Goal: Task Accomplishment & Management: Manage account settings

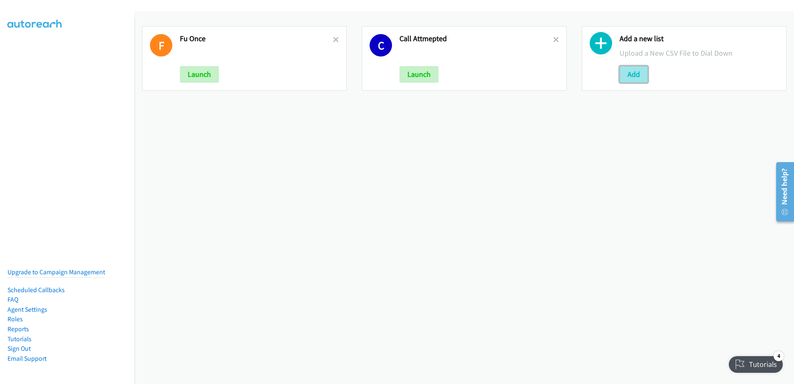
click at [632, 75] on button "Add" at bounding box center [634, 74] width 28 height 17
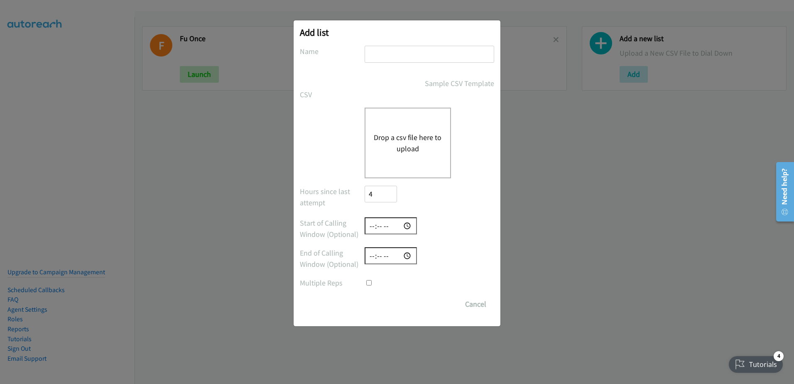
click at [390, 59] on input "text" at bounding box center [430, 54] width 130 height 17
type input "leads 09-08"
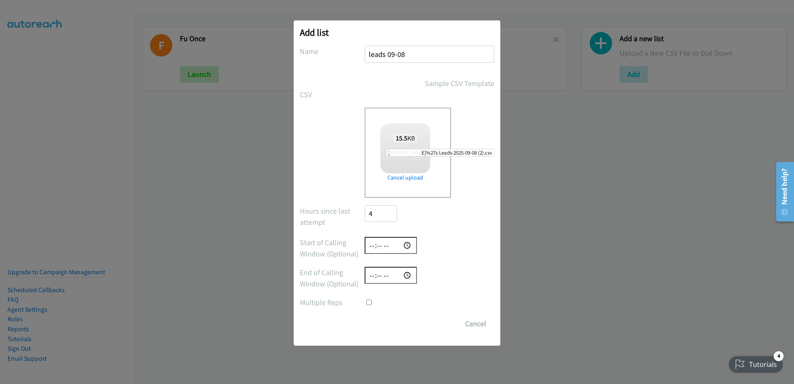
checkbox input "true"
click at [382, 320] on input "Save List" at bounding box center [387, 323] width 44 height 17
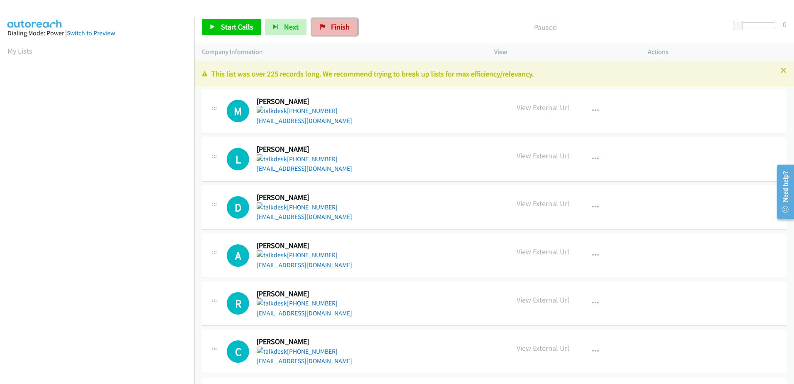
click at [322, 25] on icon at bounding box center [323, 28] width 6 height 6
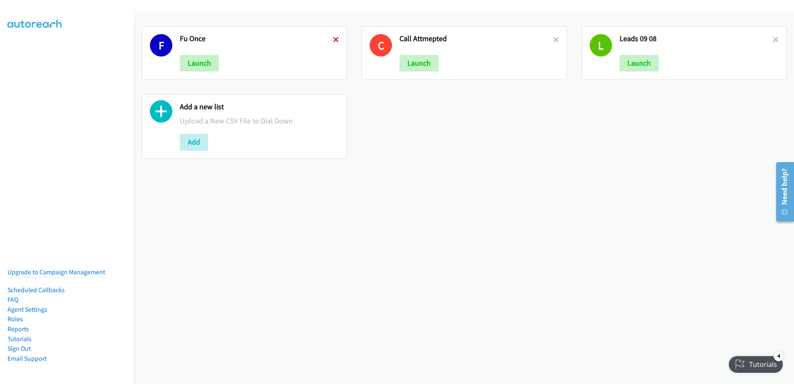
click at [333, 37] on icon at bounding box center [336, 40] width 6 height 6
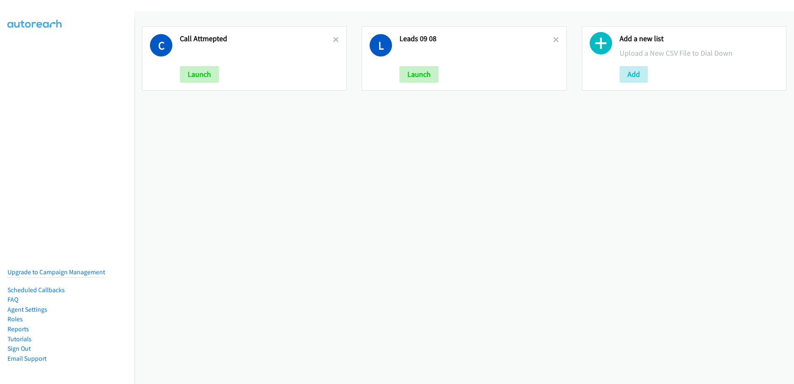
click at [333, 37] on icon at bounding box center [336, 40] width 6 height 6
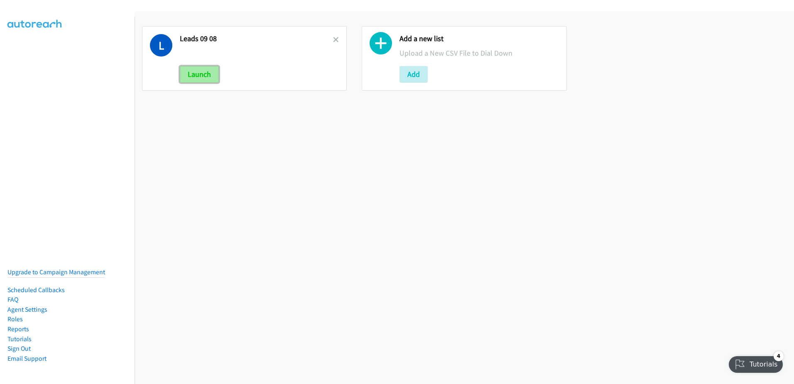
click at [193, 78] on button "Launch" at bounding box center [199, 74] width 39 height 17
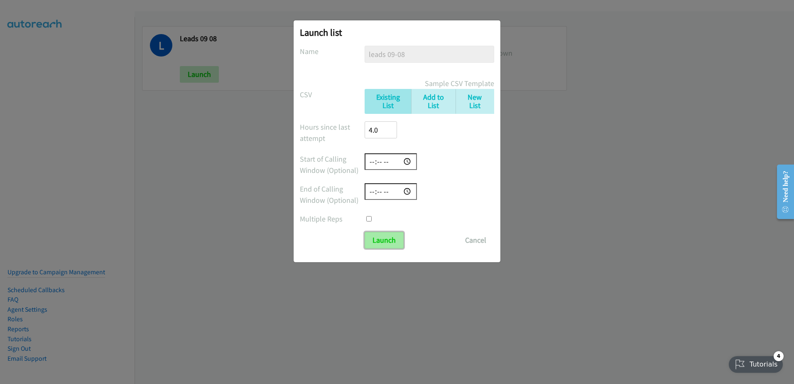
click at [389, 235] on input "Launch" at bounding box center [384, 240] width 39 height 17
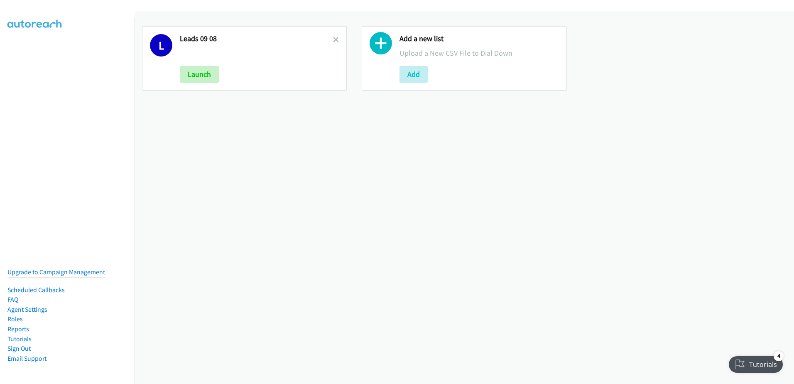
click at [339, 37] on div "L Leads 09 08 Launch" at bounding box center [244, 58] width 205 height 64
click at [336, 39] on icon at bounding box center [336, 40] width 6 height 6
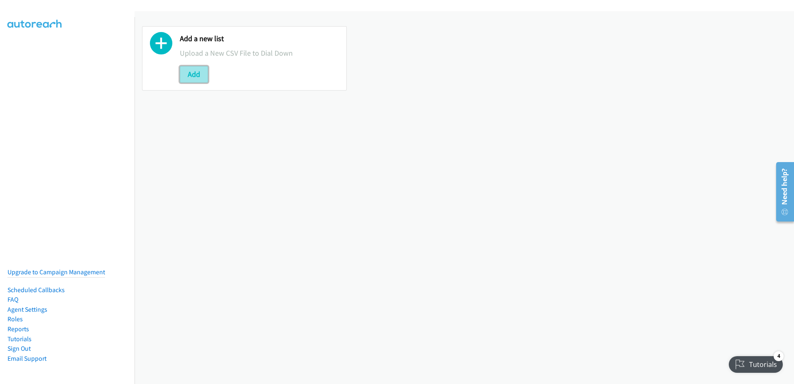
click at [181, 72] on button "Add" at bounding box center [194, 74] width 28 height 17
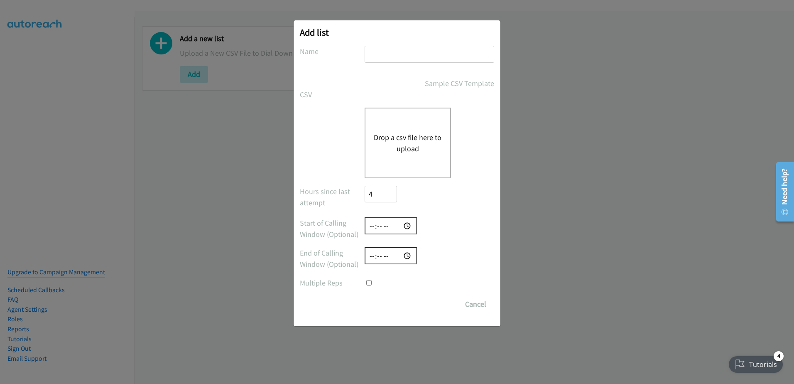
click at [424, 57] on input "text" at bounding box center [430, 54] width 130 height 17
type input "leads"
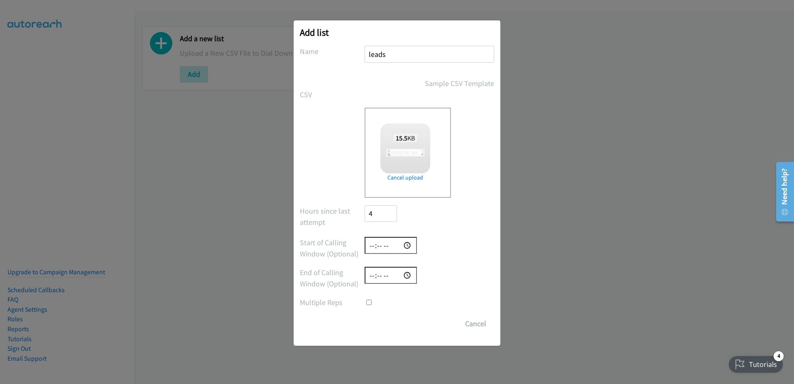
checkbox input "true"
click at [385, 329] on input "Save List" at bounding box center [387, 323] width 44 height 17
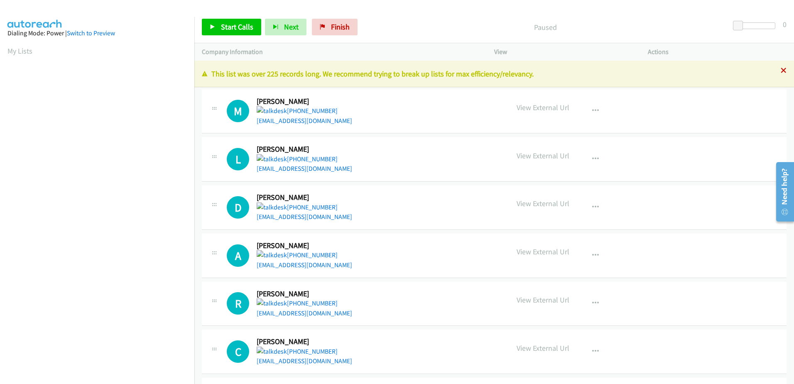
click at [781, 69] on icon at bounding box center [784, 71] width 6 height 6
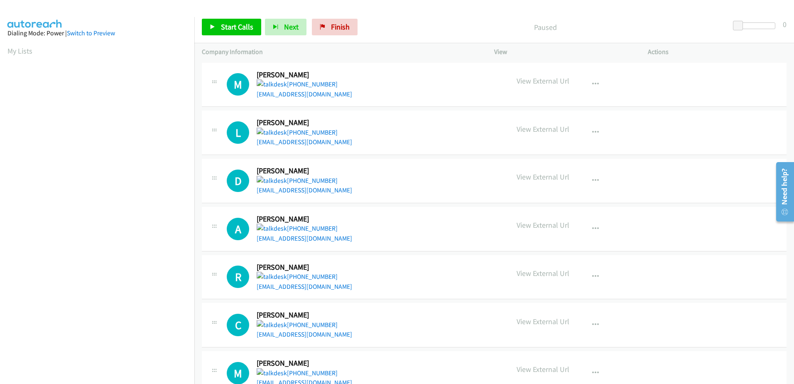
click at [5, 54] on aside "Dialing Mode: Power | Switch to Preview My Lists" at bounding box center [97, 247] width 194 height 460
click at [5, 53] on aside "Dialing Mode: Power | Switch to Preview My Lists" at bounding box center [97, 247] width 194 height 460
click at [5, 47] on aside "Dialing Mode: Power | Switch to Preview My Lists" at bounding box center [97, 247] width 194 height 460
click at [20, 51] on link "My Lists" at bounding box center [19, 51] width 25 height 10
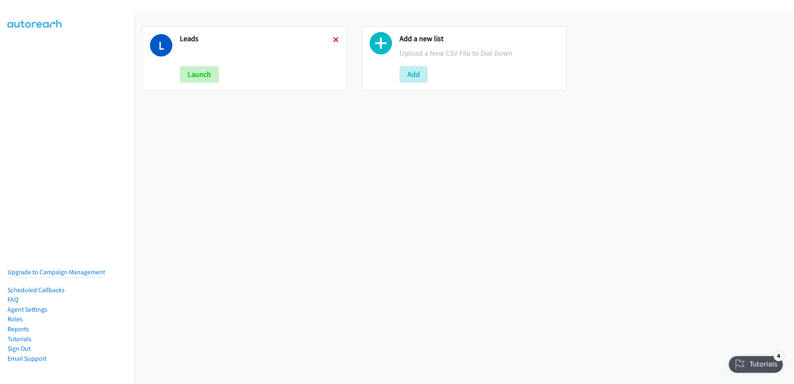
click at [333, 42] on icon at bounding box center [336, 40] width 6 height 6
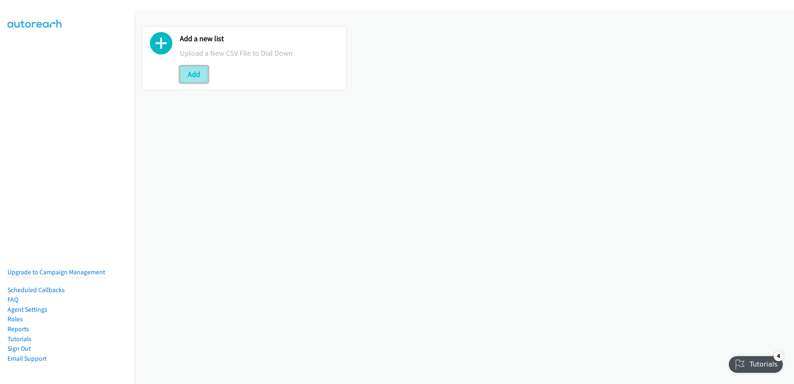
click at [194, 66] on button "Add" at bounding box center [194, 74] width 28 height 17
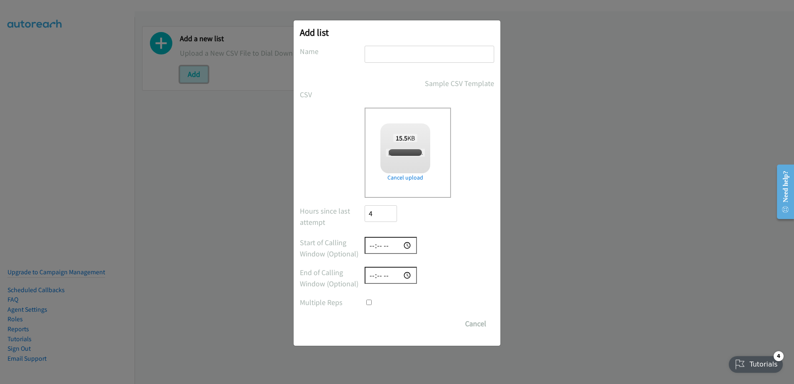
checkbox input "true"
click at [436, 60] on input "text" at bounding box center [430, 54] width 130 height 17
type input "leads"
click at [396, 324] on input "Save List" at bounding box center [387, 323] width 44 height 17
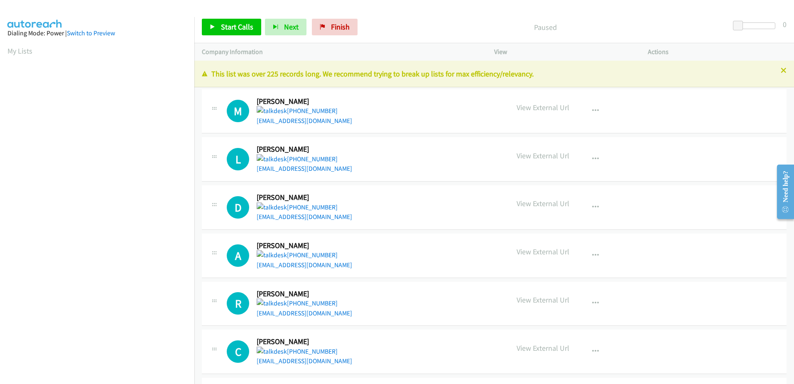
click at [7, 51] on aside "Dialing Mode: Power | Switch to Preview My Lists" at bounding box center [97, 247] width 194 height 460
click at [345, 27] on span "Finish" at bounding box center [340, 27] width 19 height 10
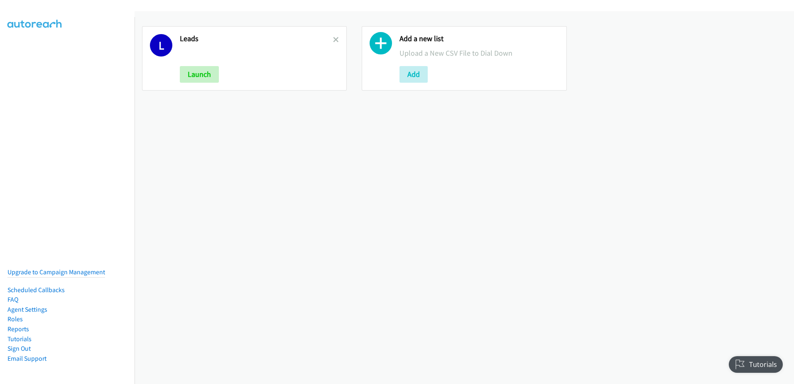
click at [338, 41] on div "L Leads Launch" at bounding box center [244, 58] width 205 height 64
click at [339, 39] on div "L Leads Launch" at bounding box center [244, 58] width 205 height 64
click at [335, 39] on icon at bounding box center [336, 40] width 6 height 6
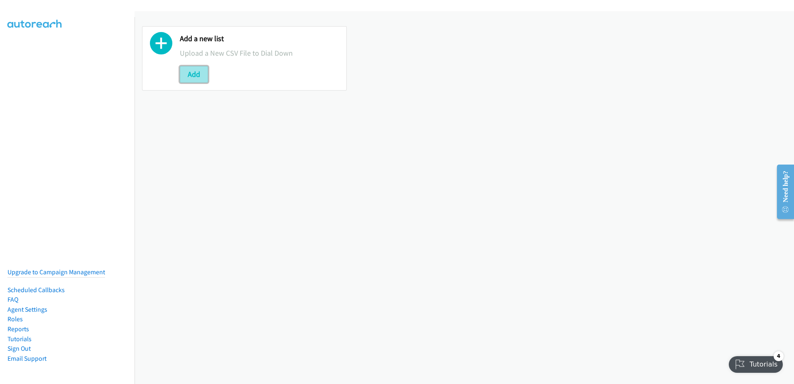
drag, startPoint x: 770, startPoint y: 0, endPoint x: 203, endPoint y: 68, distance: 571.2
click at [203, 68] on button "Add" at bounding box center [194, 74] width 28 height 17
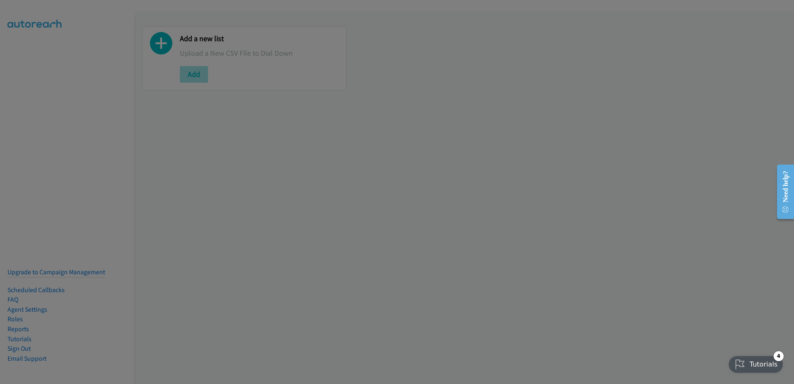
click at [202, 71] on div at bounding box center [397, 192] width 794 height 384
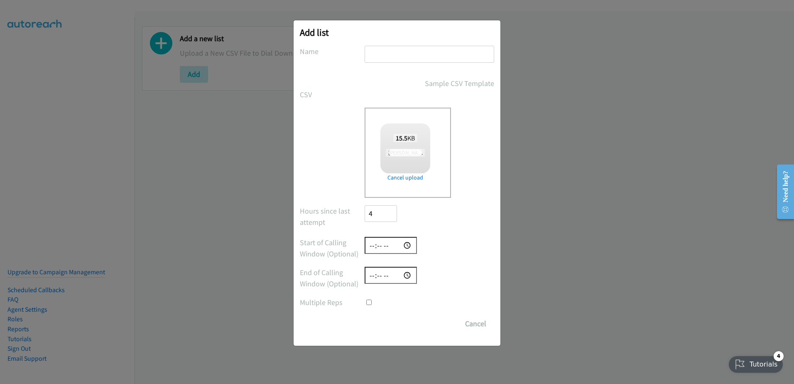
click at [411, 50] on input "text" at bounding box center [430, 54] width 130 height 17
type input "l"
checkbox input "true"
type input "leads"
click at [382, 320] on input "Save List" at bounding box center [387, 323] width 44 height 17
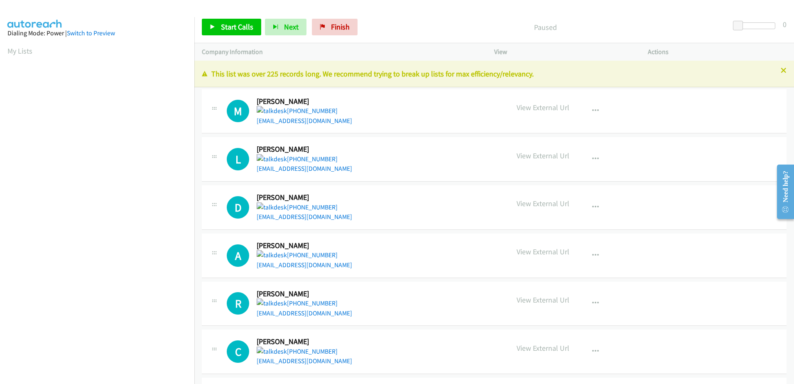
click at [465, 75] on p "This list was over 225 records long. We recommend trying to break up lists for …" at bounding box center [494, 73] width 585 height 11
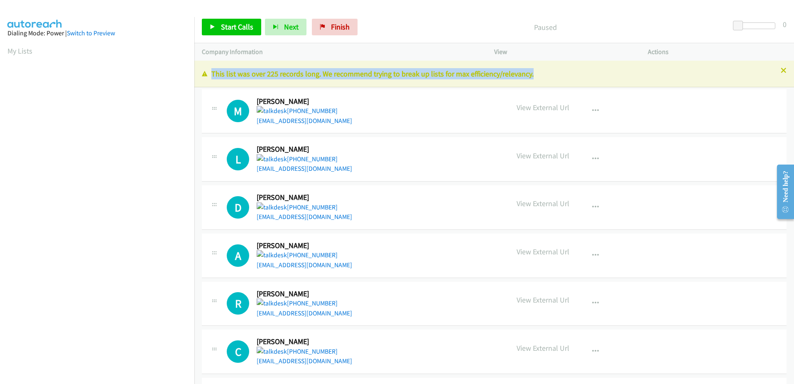
click at [465, 75] on p "This list was over 225 records long. We recommend trying to break up lists for …" at bounding box center [494, 73] width 585 height 11
drag, startPoint x: 465, startPoint y: 75, endPoint x: 545, endPoint y: 73, distance: 80.2
click at [545, 73] on p "This list was over 225 records long. We recommend trying to break up lists for …" at bounding box center [494, 73] width 585 height 11
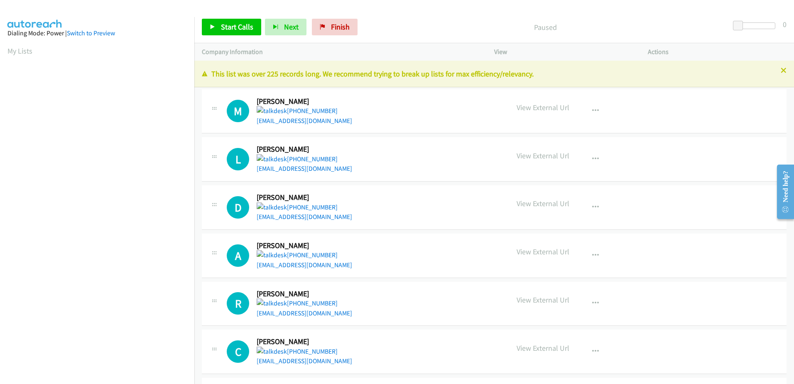
click at [546, 72] on p "This list was over 225 records long. We recommend trying to break up lists for …" at bounding box center [494, 73] width 585 height 11
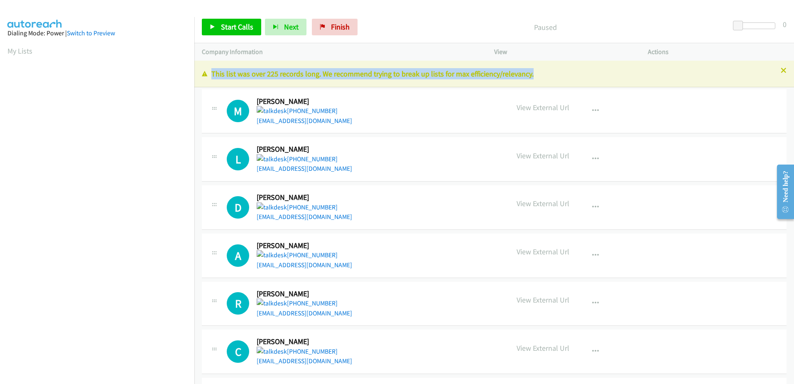
click at [546, 72] on p "This list was over 225 records long. We recommend trying to break up lists for …" at bounding box center [494, 73] width 585 height 11
click at [417, 65] on div "This list was over 225 records long. We recommend trying to break up lists for …" at bounding box center [494, 74] width 600 height 27
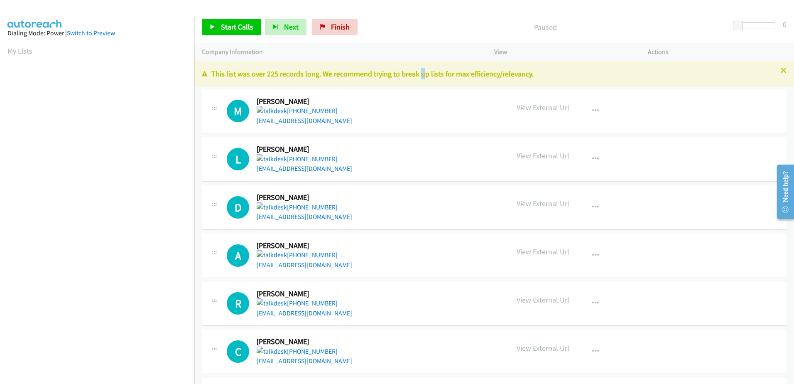
click at [417, 65] on div "This list was over 225 records long. We recommend trying to break up lists for …" at bounding box center [494, 74] width 600 height 27
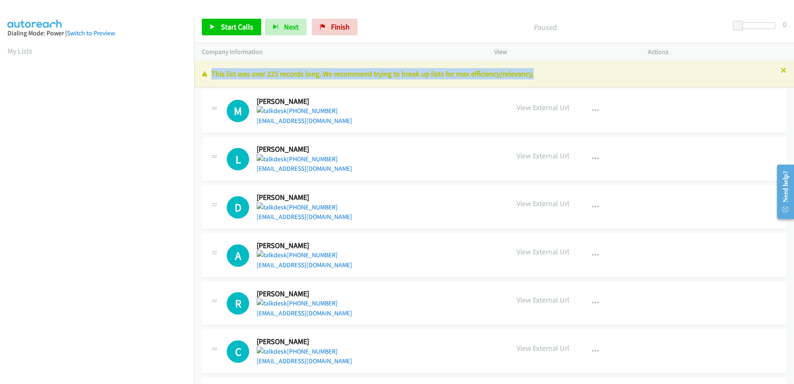
click at [417, 65] on div "This list was over 225 records long. We recommend trying to break up lists for …" at bounding box center [494, 74] width 600 height 27
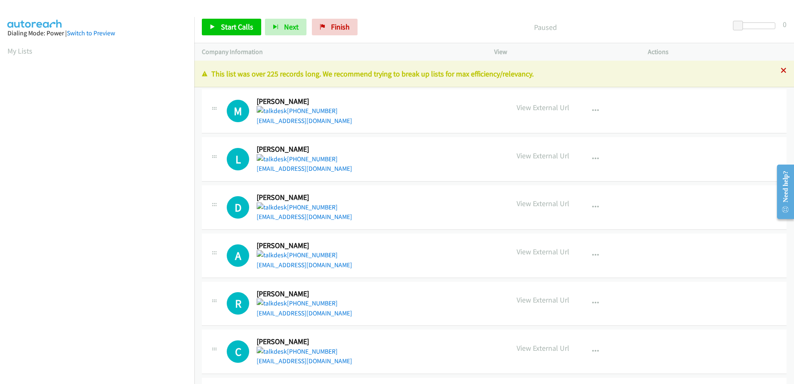
click at [781, 71] on icon at bounding box center [784, 71] width 6 height 6
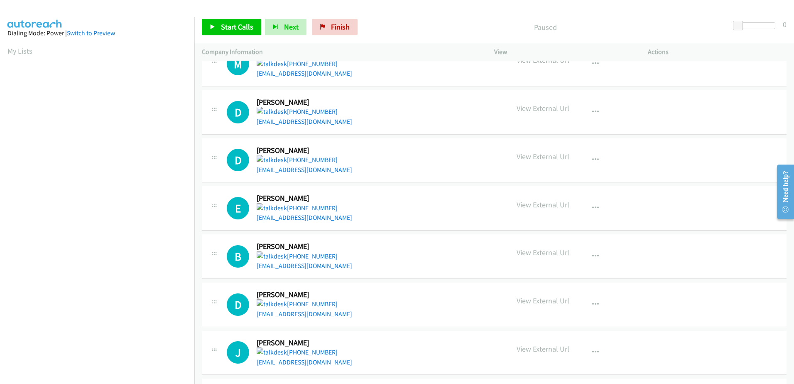
scroll to position [332, 0]
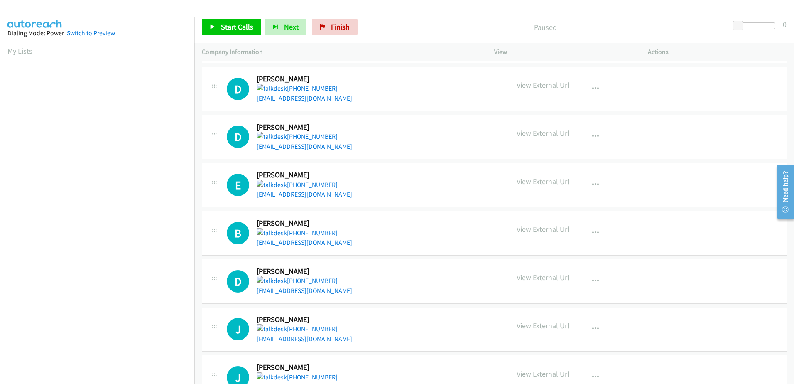
click at [12, 51] on link "My Lists" at bounding box center [19, 51] width 25 height 10
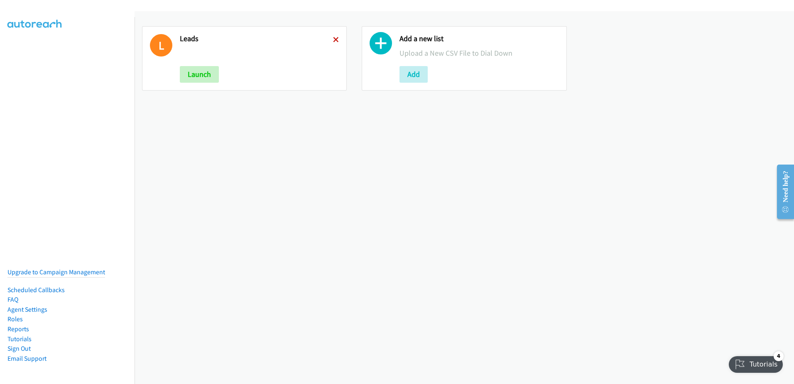
click at [336, 37] on icon at bounding box center [336, 40] width 6 height 6
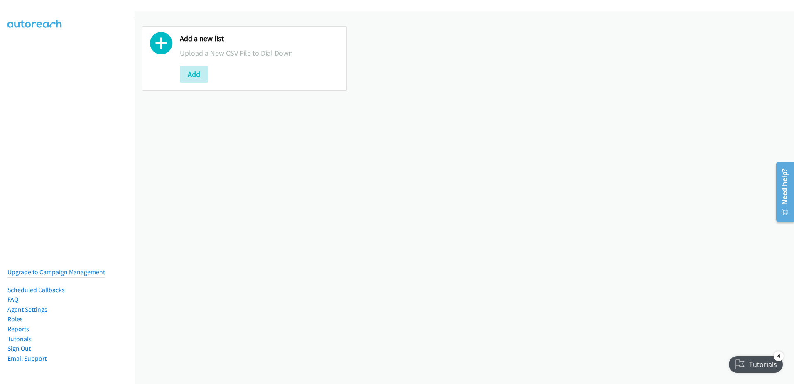
click at [366, 265] on div "Add a new list Upload a New CSV File to Dial Down Add" at bounding box center [464, 197] width 659 height 373
drag, startPoint x: 570, startPoint y: 145, endPoint x: 522, endPoint y: 146, distance: 48.2
click at [570, 145] on div "Add a new list Upload a New CSV File to Dial Down Add" at bounding box center [464, 197] width 659 height 373
click at [175, 71] on div "Add a new list Upload a New CSV File to Dial Down Add" at bounding box center [244, 58] width 205 height 64
click at [199, 74] on button "Add" at bounding box center [194, 74] width 28 height 17
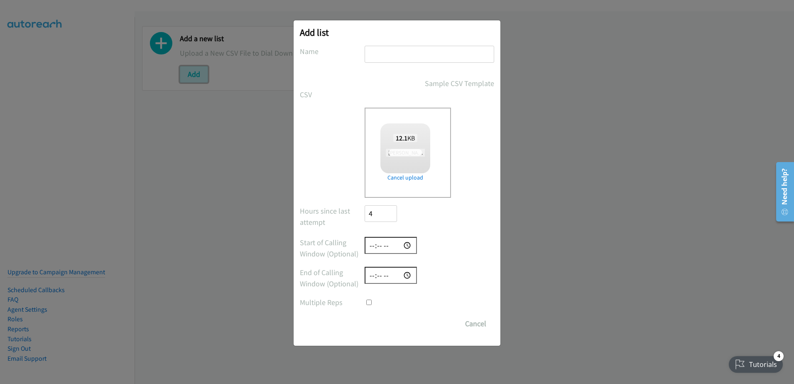
checkbox input "true"
click at [396, 59] on input "text" at bounding box center [430, 54] width 130 height 17
type input "00"
click at [390, 328] on input "Save List" at bounding box center [387, 323] width 44 height 17
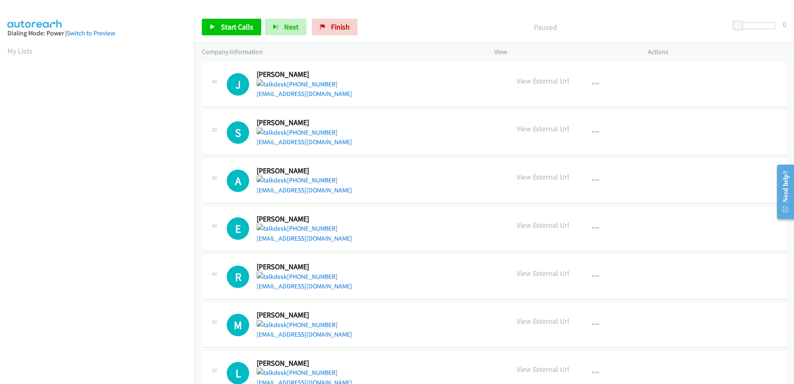
scroll to position [997, 0]
